Goal: Transaction & Acquisition: Book appointment/travel/reservation

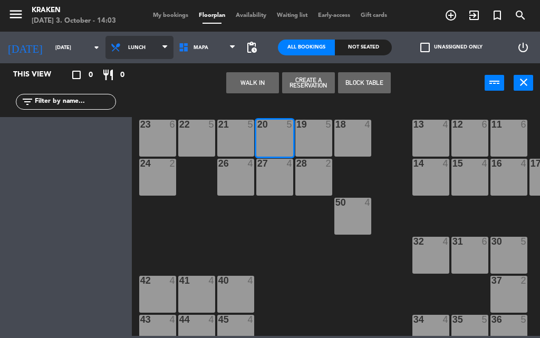
click at [110, 49] on icon at bounding box center [117, 47] width 15 height 11
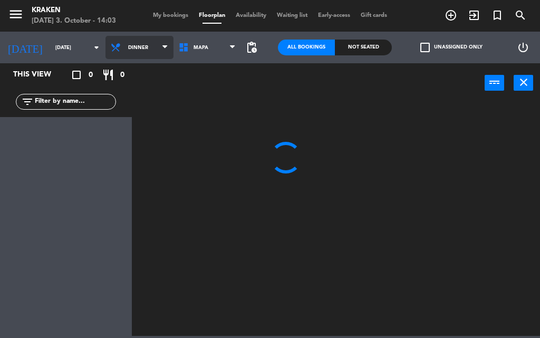
click at [128, 100] on ng-component "menu Kraken [DATE] 3. October - 14:03 My bookings Floorplan Availability Waitin…" at bounding box center [270, 168] width 540 height 336
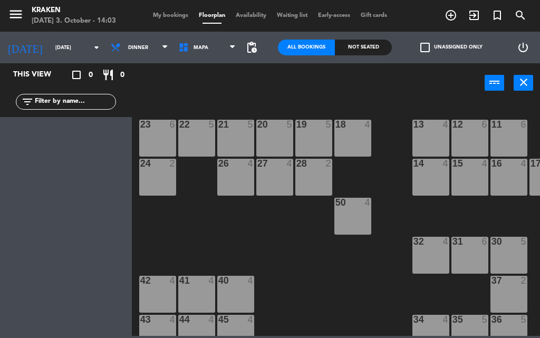
click at [285, 168] on div "27 4" at bounding box center [274, 164] width 37 height 11
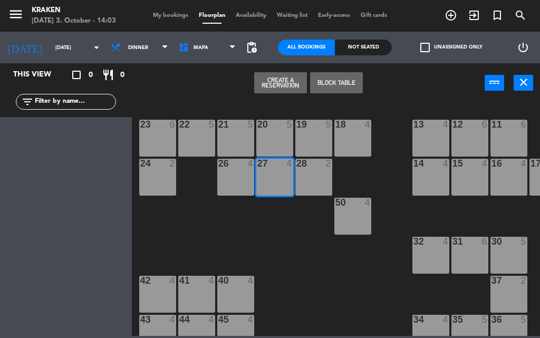
click at [269, 90] on button "Create a Reservation" at bounding box center [280, 82] width 53 height 21
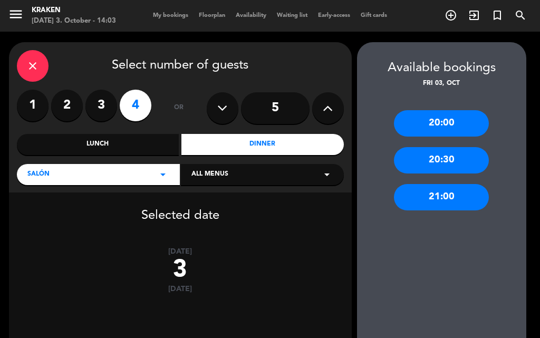
click at [64, 105] on label "2" at bounding box center [67, 106] width 32 height 32
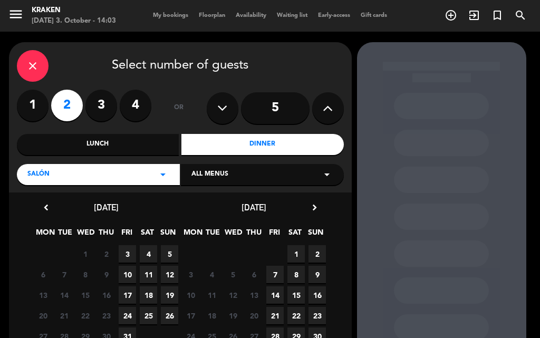
click at [123, 258] on span "3" at bounding box center [127, 253] width 17 height 17
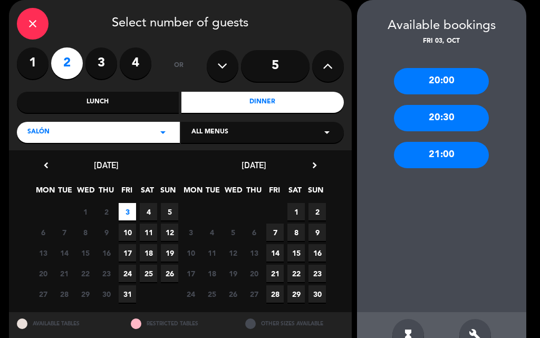
click at [448, 146] on div "21:00" at bounding box center [441, 155] width 95 height 26
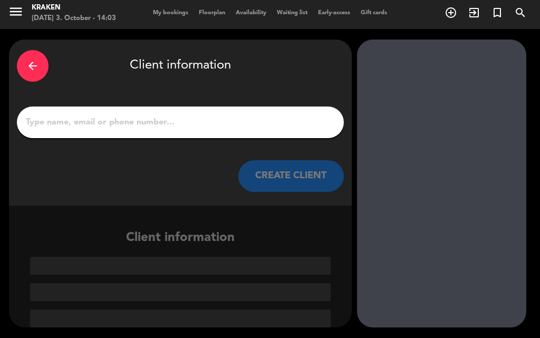
scroll to position [3, 0]
click at [197, 124] on input "1" at bounding box center [180, 122] width 311 height 15
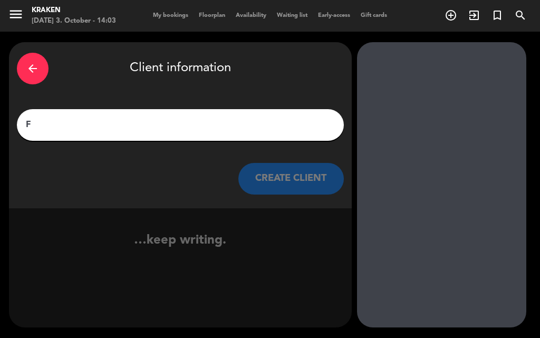
scroll to position [0, 0]
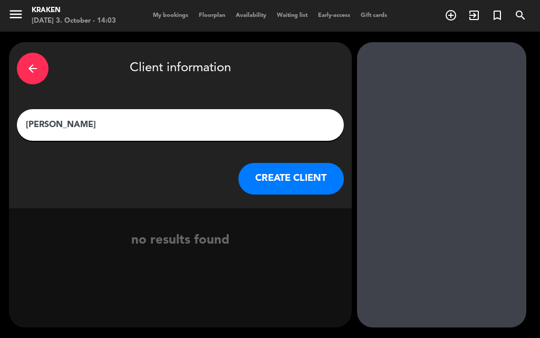
type input "[PERSON_NAME]"
click at [267, 175] on button "CREATE CLIENT" at bounding box center [290, 179] width 105 height 32
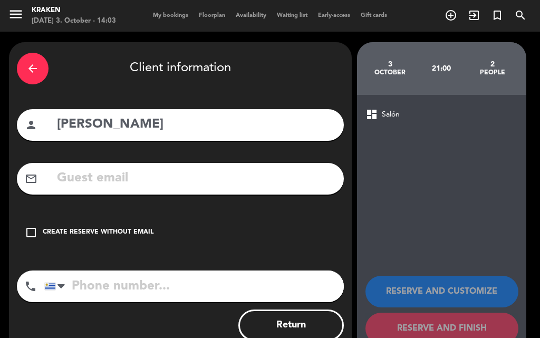
click at [59, 229] on div "Create reserve without email" at bounding box center [98, 232] width 111 height 11
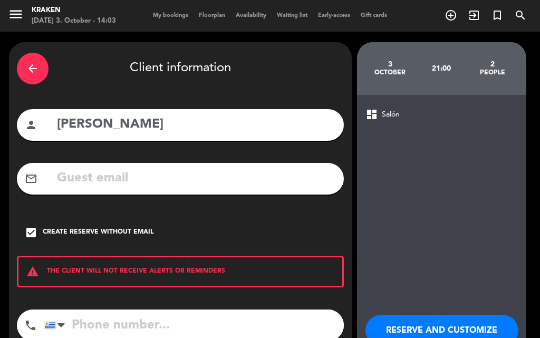
click at [149, 323] on input "tel" at bounding box center [193, 325] width 299 height 32
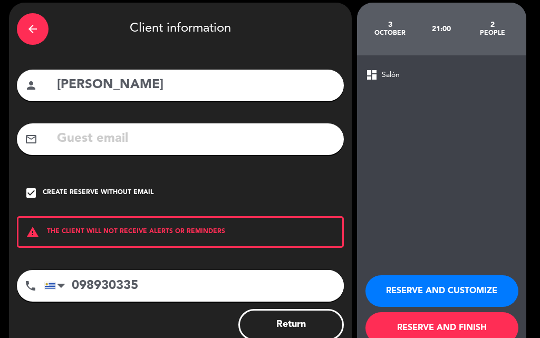
scroll to position [69, 0]
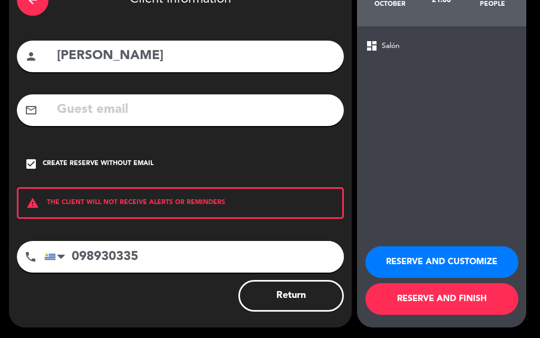
type input "098930335"
click at [409, 293] on button "RESERVE AND FINISH" at bounding box center [441, 299] width 153 height 32
